Goal: Book appointment/travel/reservation

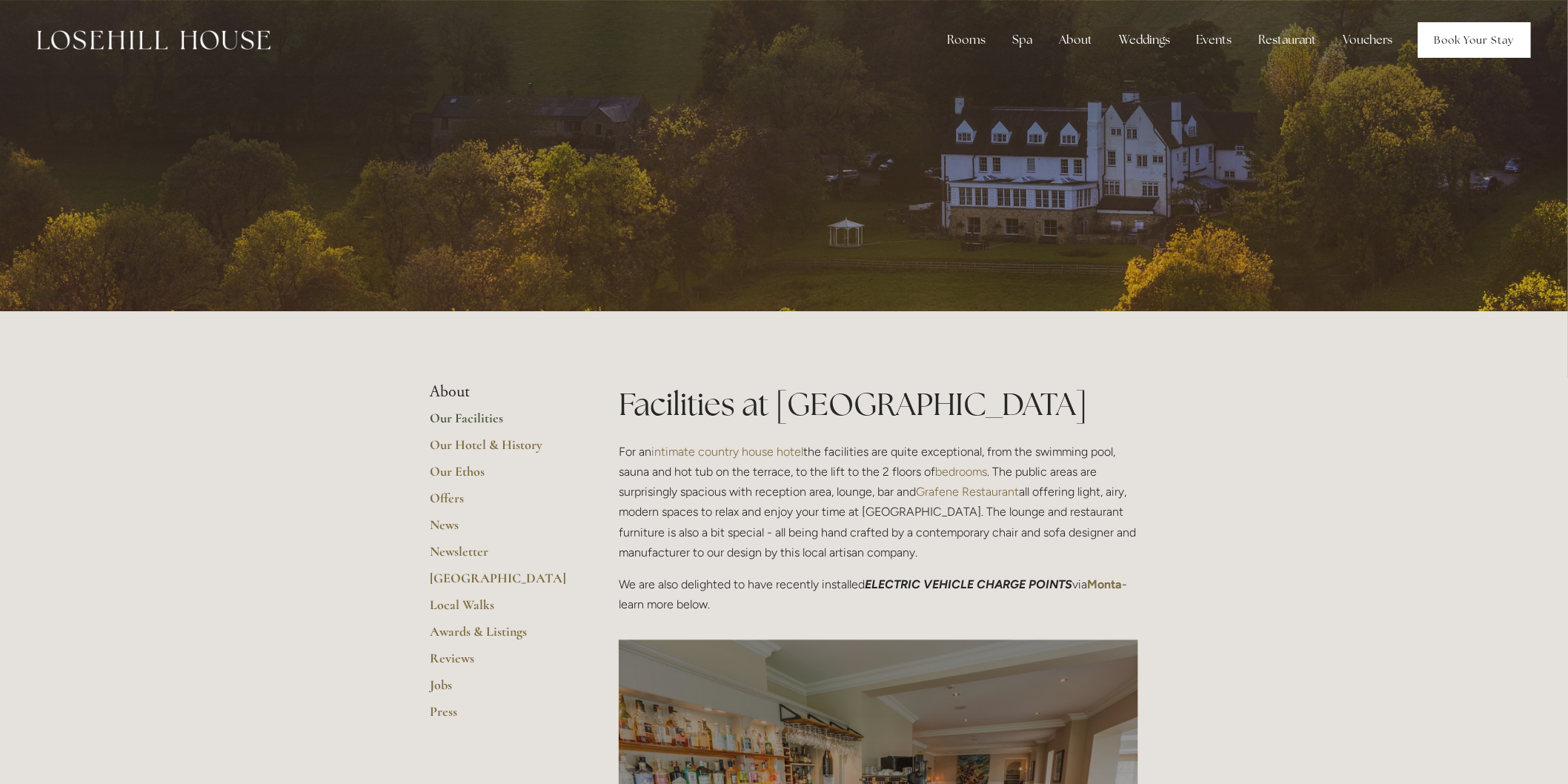
click at [1444, 36] on link "Book Your Stay" at bounding box center [1475, 40] width 113 height 36
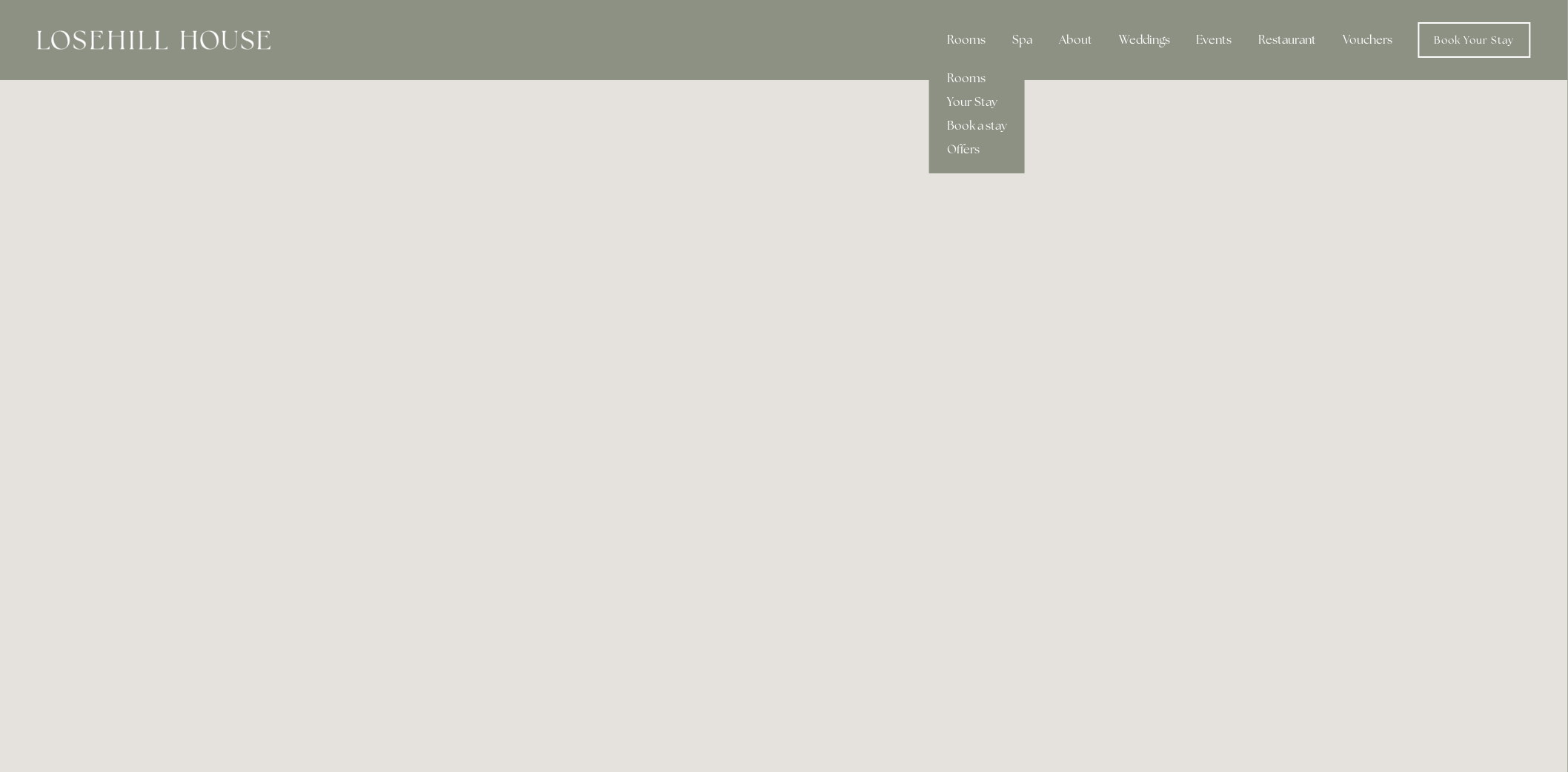
click at [964, 39] on div "Rooms" at bounding box center [966, 40] width 62 height 29
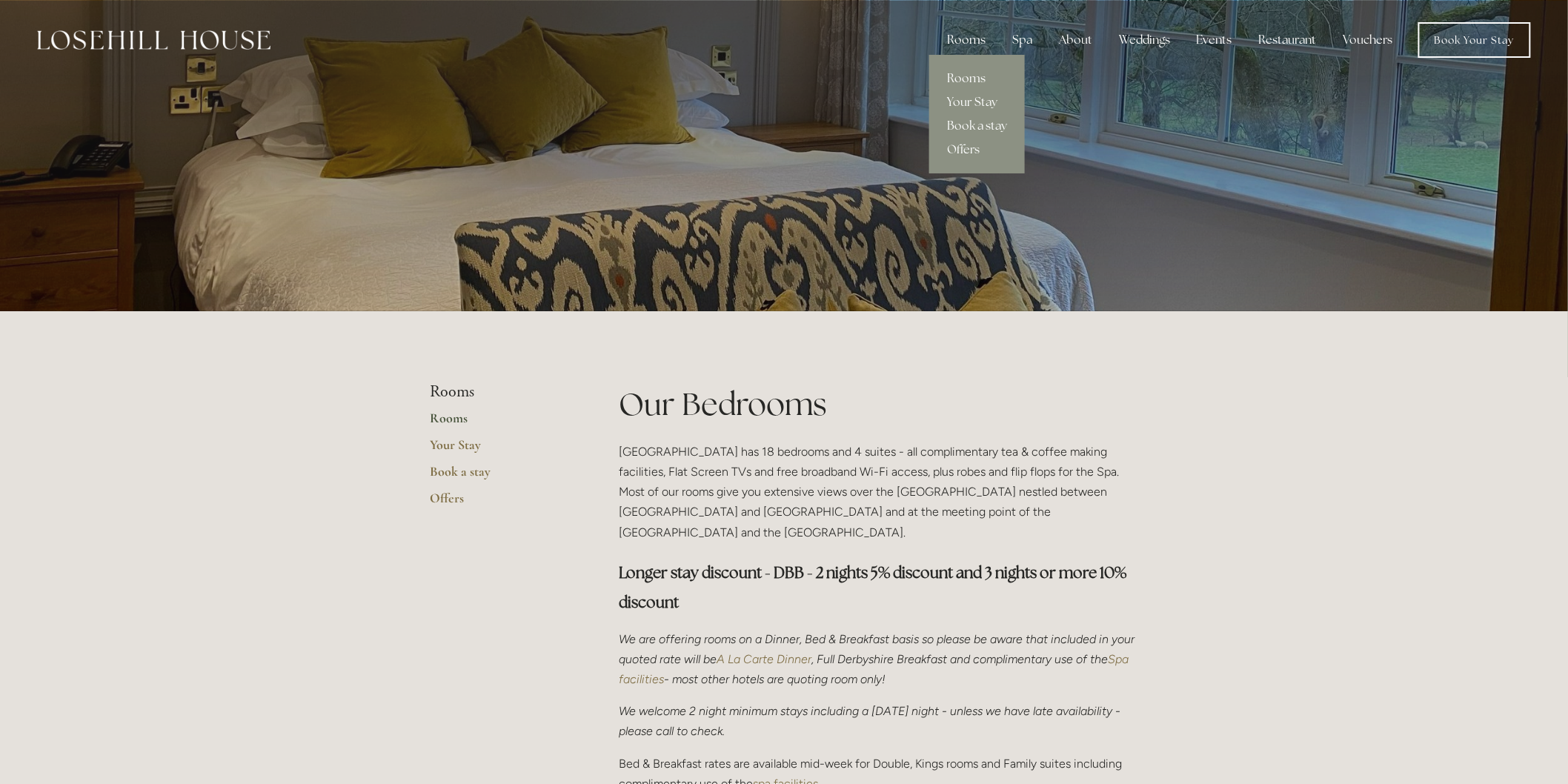
click at [963, 73] on link "Rooms" at bounding box center [977, 79] width 95 height 23
